Goal: Task Accomplishment & Management: Use online tool/utility

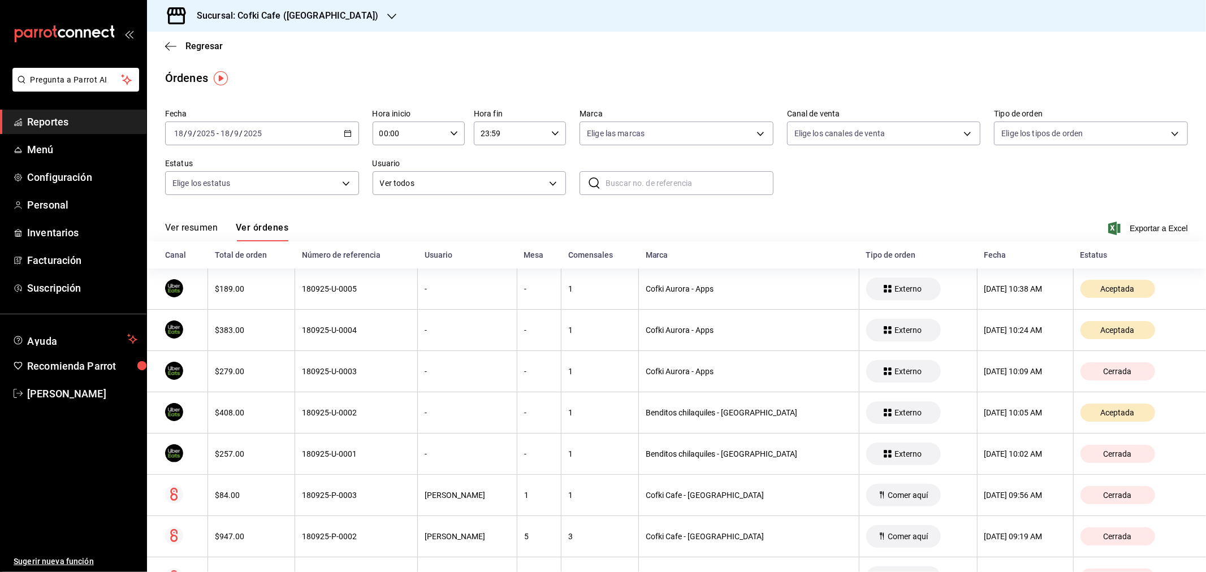
click at [202, 224] on button "Ver resumen" at bounding box center [191, 231] width 53 height 19
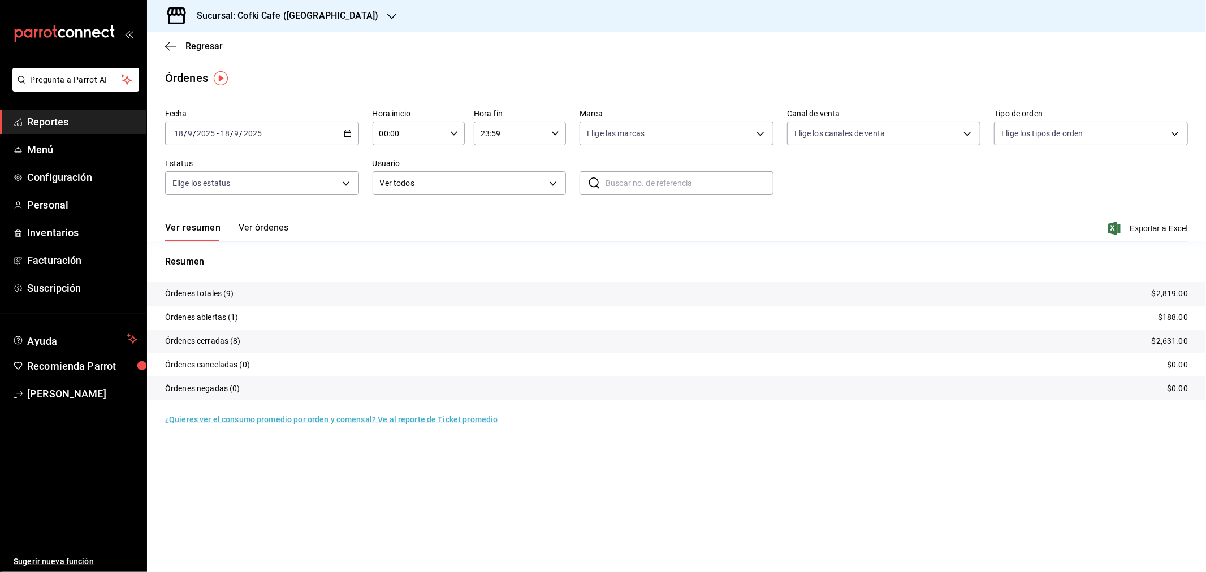
click at [266, 227] on button "Ver órdenes" at bounding box center [264, 231] width 50 height 19
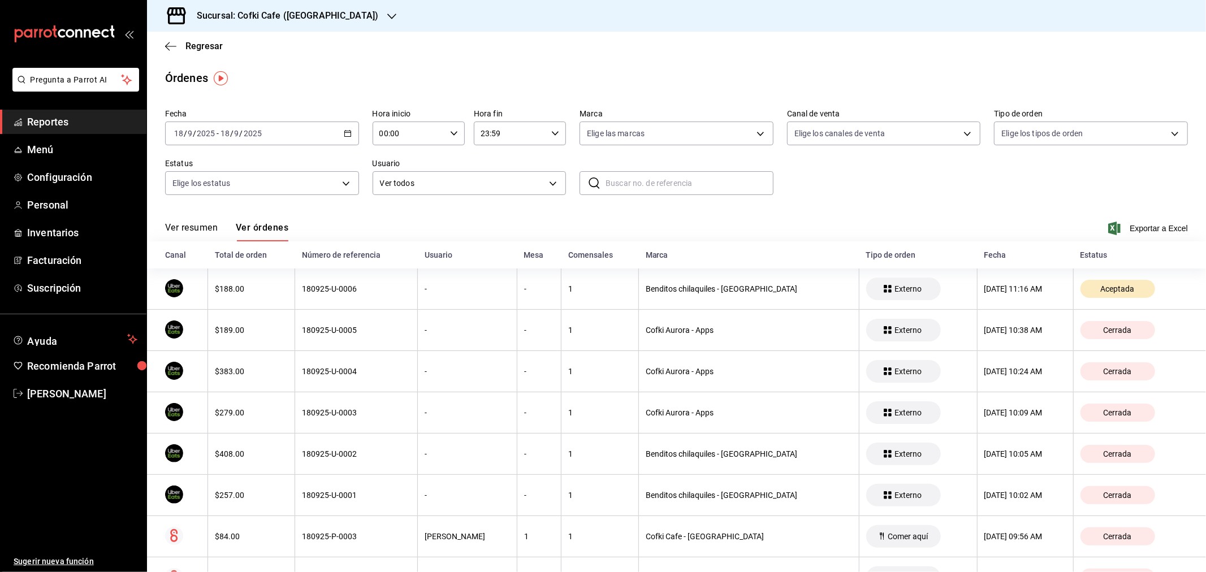
click at [194, 228] on button "Ver resumen" at bounding box center [191, 231] width 53 height 19
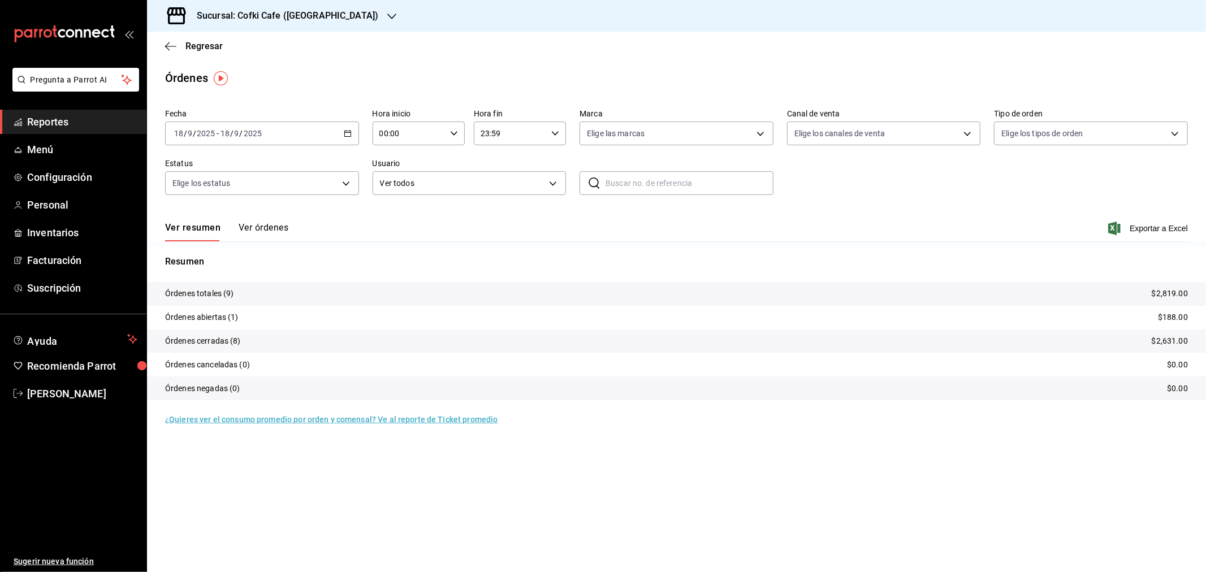
click at [296, 20] on h3 "Sucursal: Cofki Cafe ([GEOGRAPHIC_DATA])" at bounding box center [283, 16] width 190 height 14
click at [262, 49] on div "Cofki Kid-Friendly Café (MTY)" at bounding box center [231, 49] width 151 height 12
click at [274, 224] on button "Ver órdenes" at bounding box center [264, 231] width 50 height 19
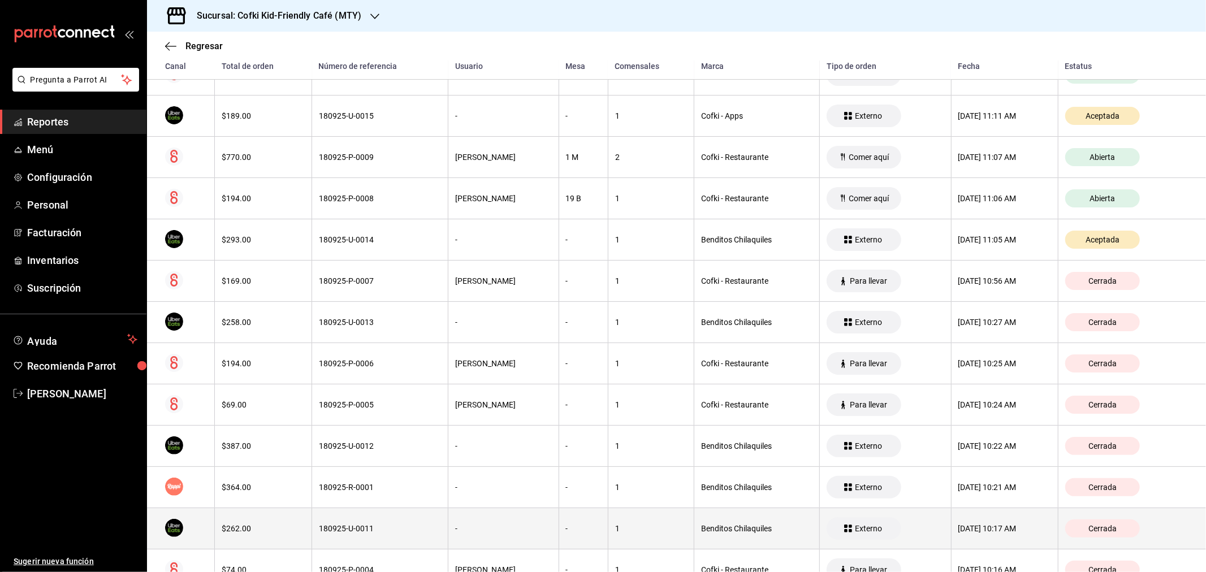
scroll to position [119, 0]
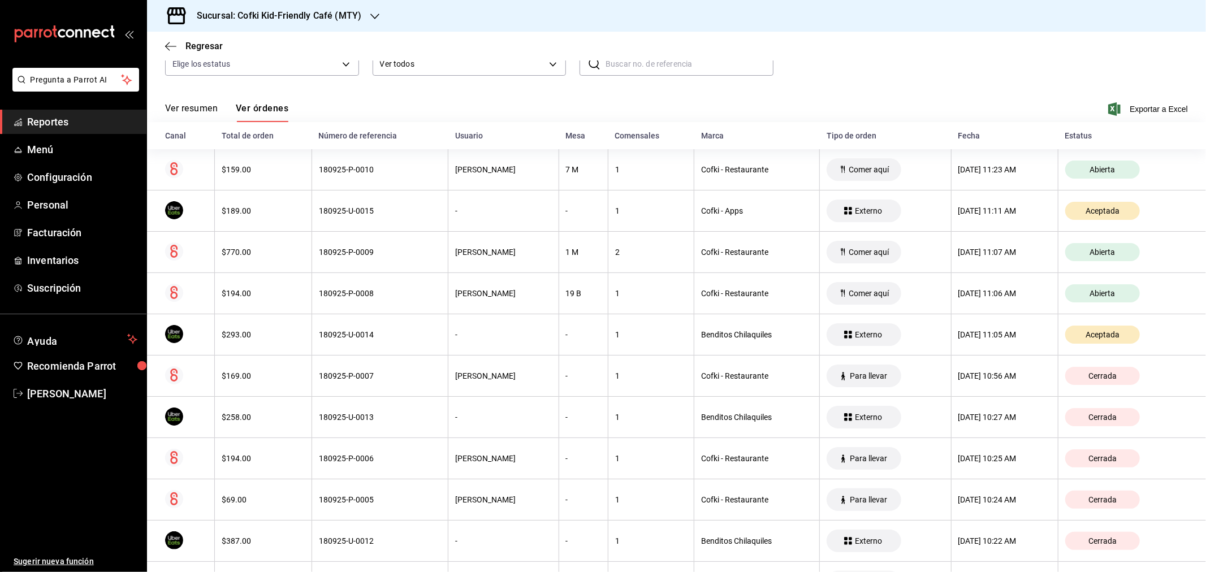
click at [202, 110] on button "Ver resumen" at bounding box center [191, 112] width 53 height 19
